Goal: Task Accomplishment & Management: Manage account settings

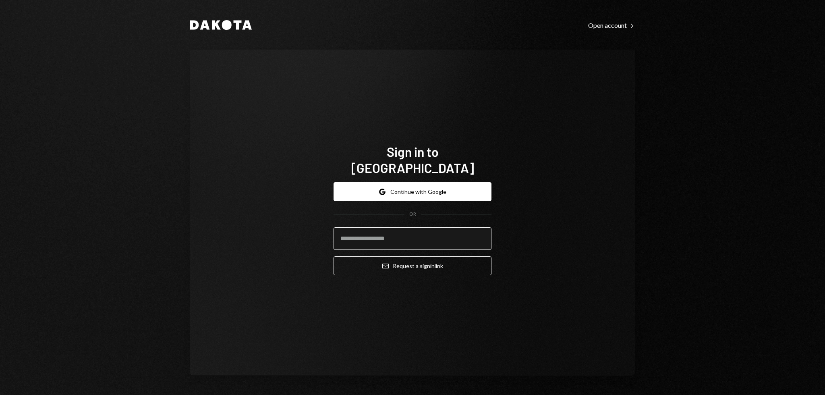
click at [389, 230] on input "email" at bounding box center [413, 238] width 158 height 23
type input "**********"
click at [334, 256] on button "Email Request a sign in link" at bounding box center [413, 265] width 158 height 19
